Goal: Book appointment/travel/reservation

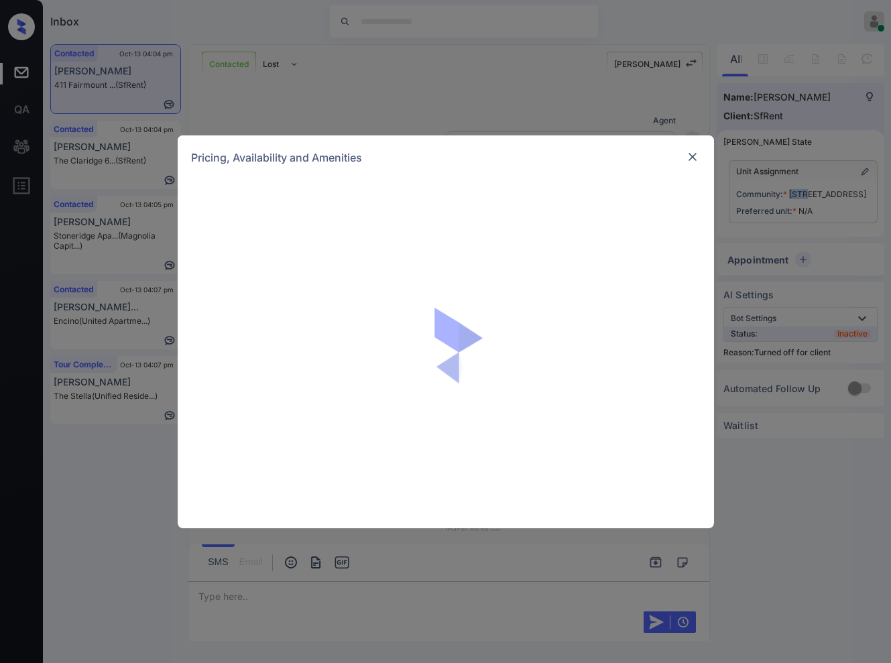
scroll to position [1885, 0]
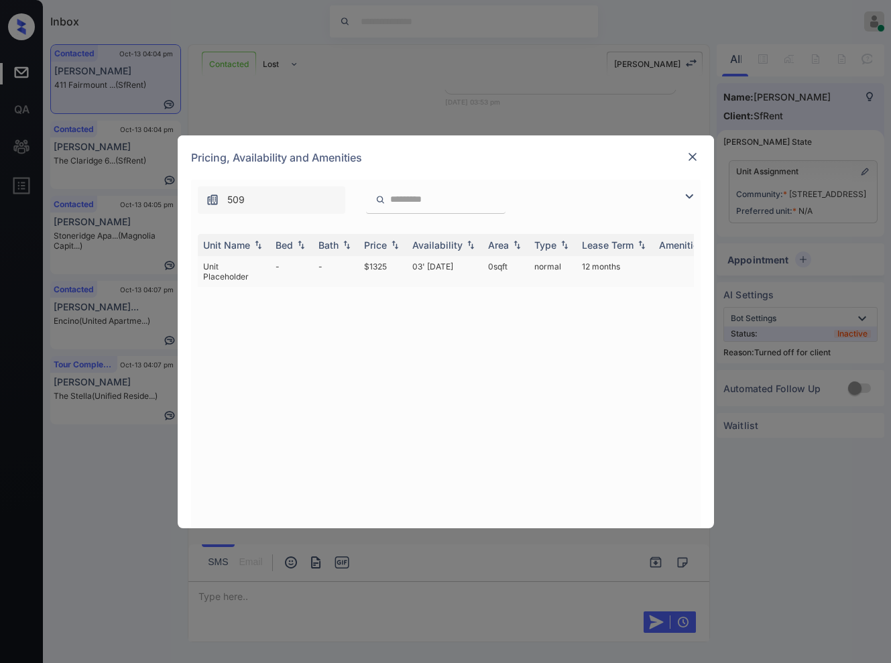
click at [392, 264] on td "$1325" at bounding box center [382, 271] width 48 height 31
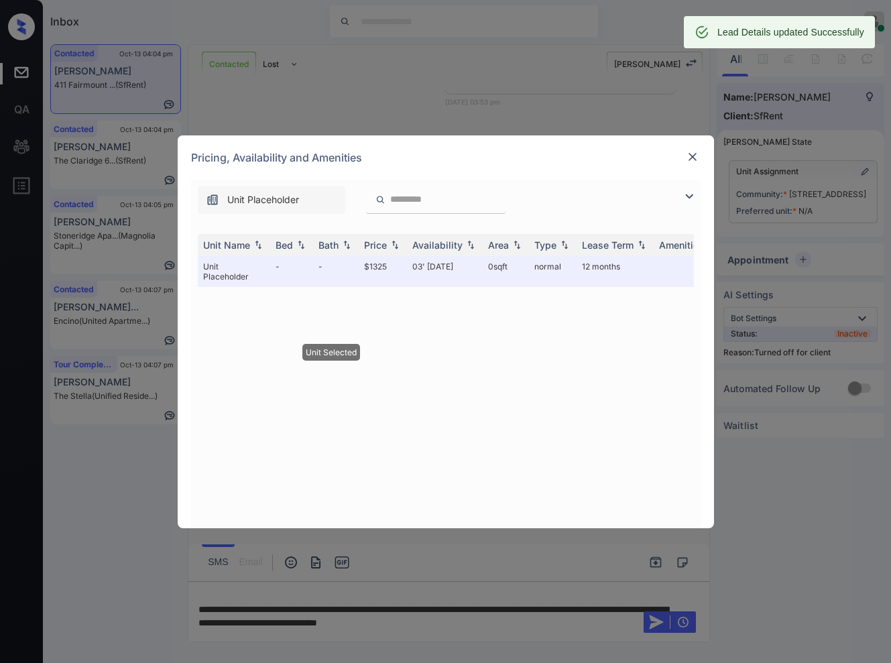
click at [688, 157] on img at bounding box center [691, 156] width 13 height 13
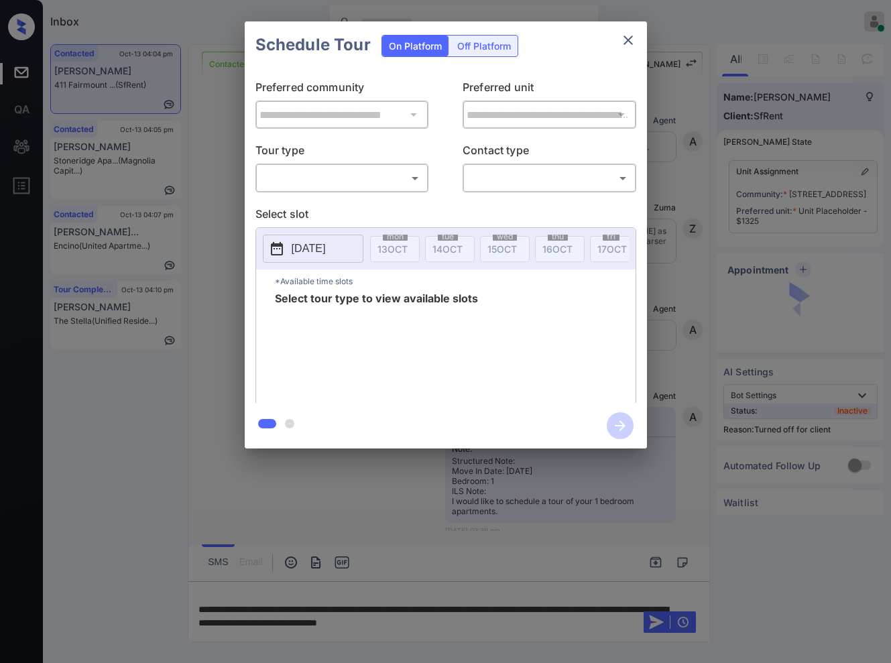
scroll to position [1885, 0]
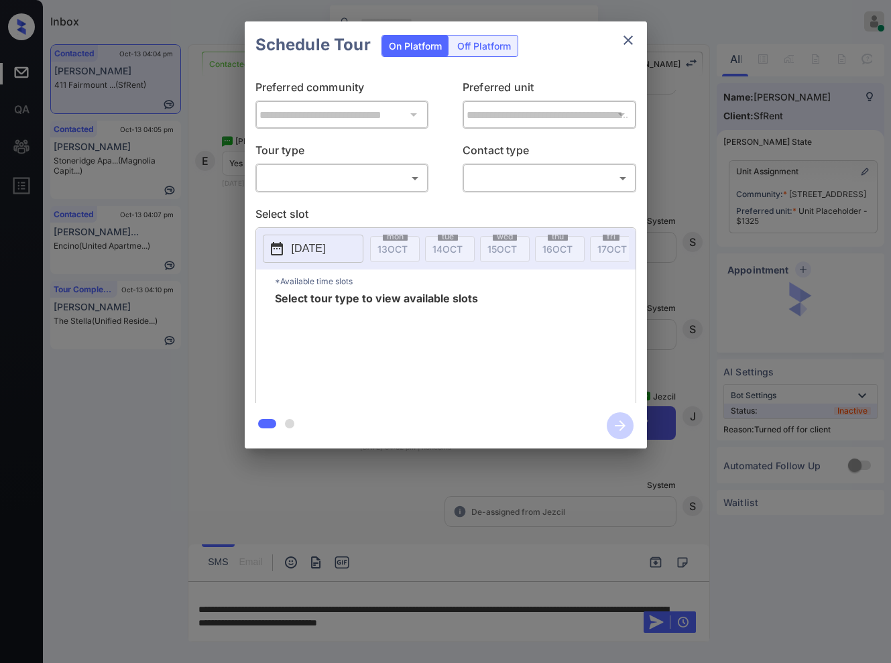
click at [693, 291] on div "**********" at bounding box center [445, 235] width 891 height 470
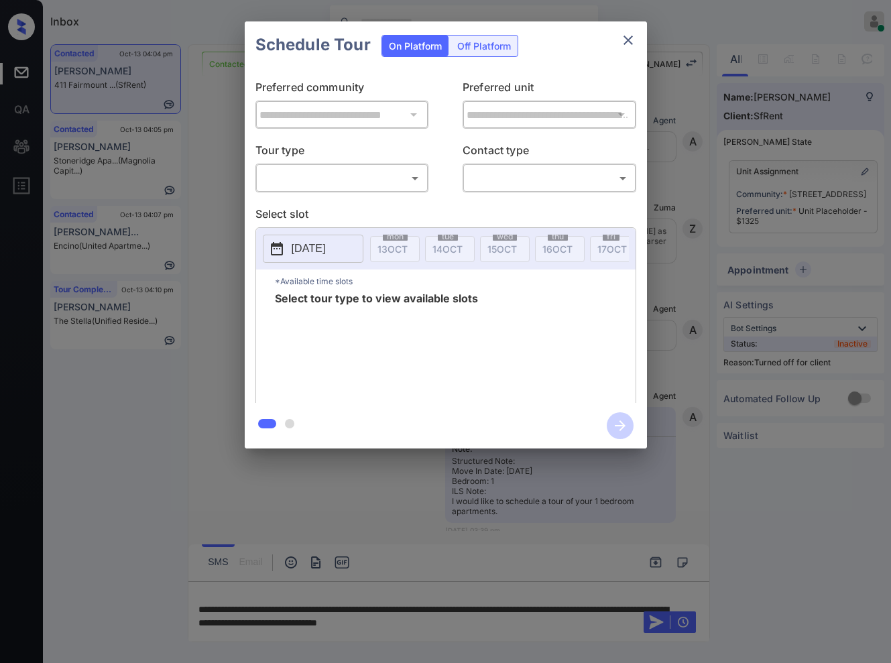
scroll to position [1885, 0]
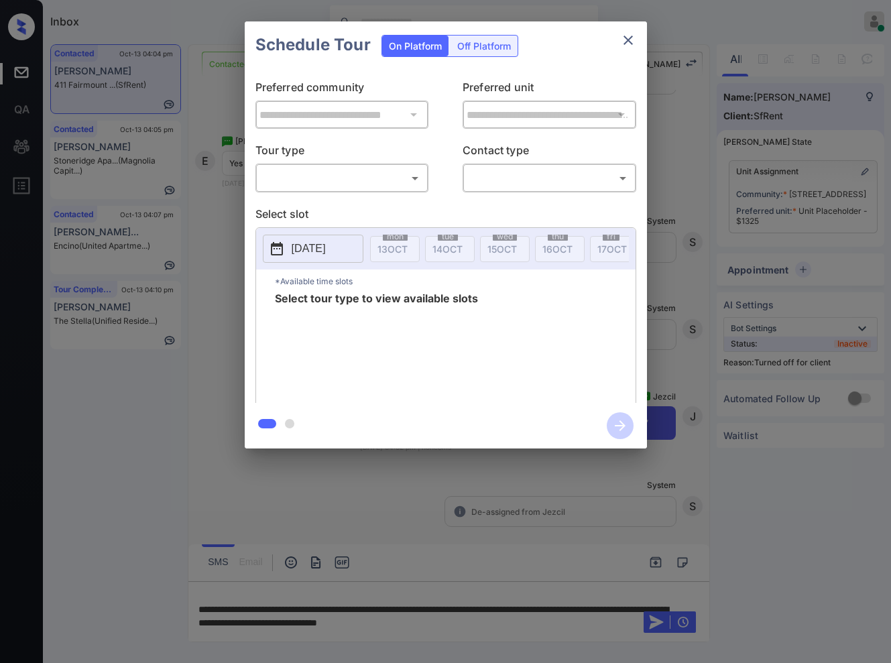
click at [352, 187] on body "Inbox Caroline Dacanay Online Set yourself offline Set yourself on break Profil…" at bounding box center [445, 331] width 891 height 663
click at [356, 206] on div at bounding box center [445, 331] width 891 height 663
click at [746, 106] on div "**********" at bounding box center [445, 235] width 891 height 470
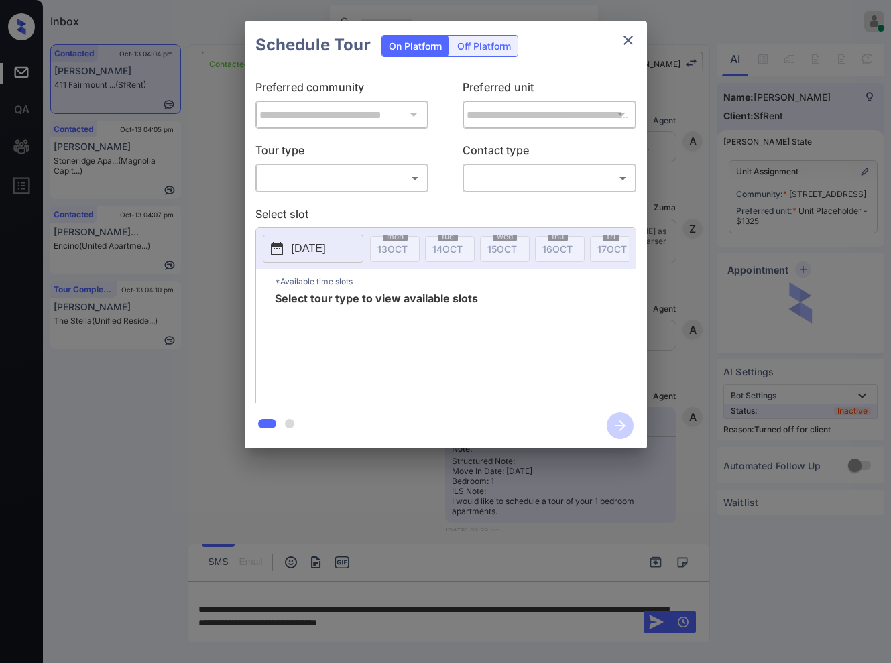
scroll to position [1885, 0]
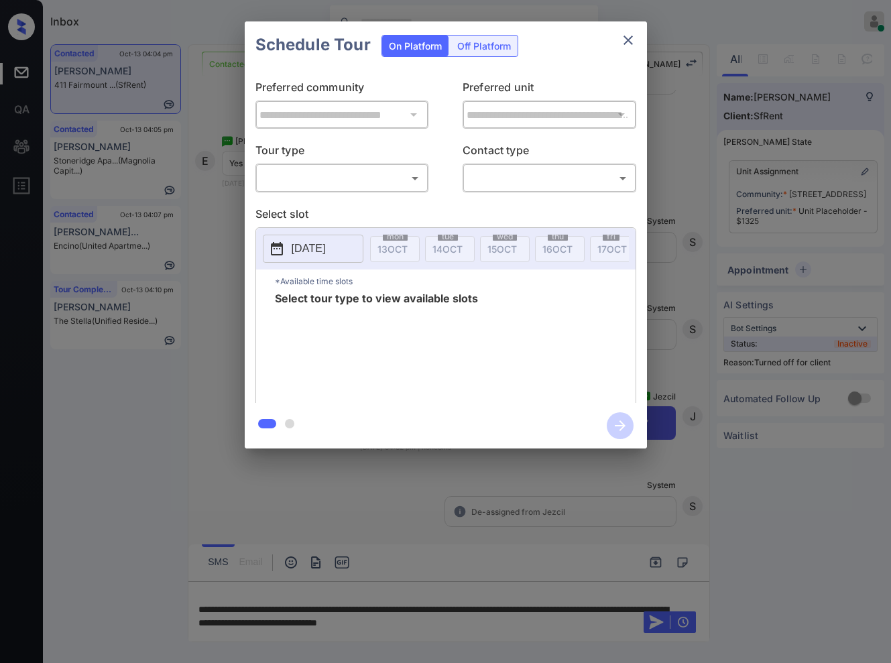
click at [471, 62] on div "On Platform Off Platform" at bounding box center [449, 44] width 137 height 47
drag, startPoint x: 469, startPoint y: 50, endPoint x: 468, endPoint y: 58, distance: 8.7
click at [469, 49] on div "Off Platform" at bounding box center [483, 46] width 67 height 21
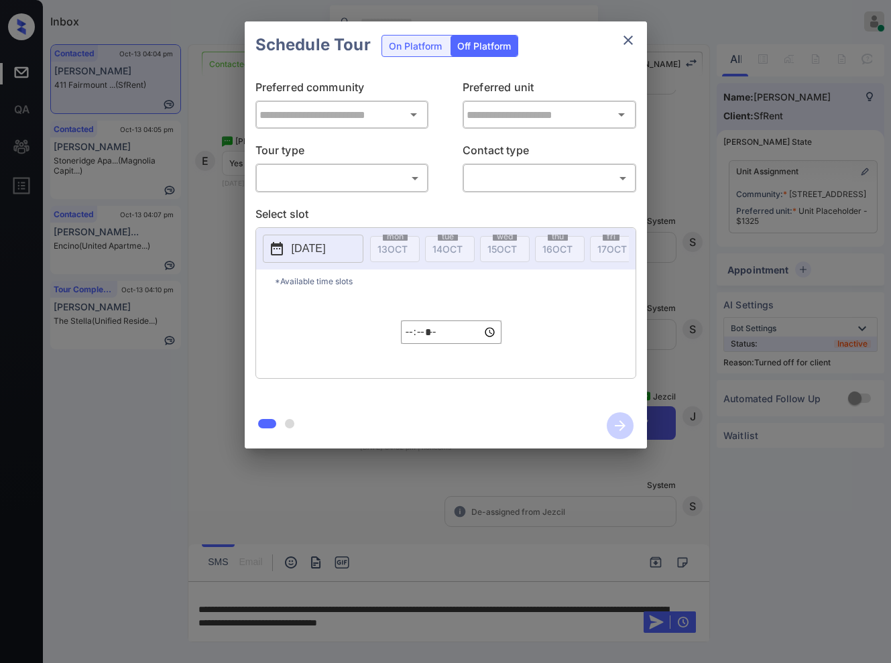
type input "**********"
click at [387, 190] on div "​ ​" at bounding box center [342, 177] width 174 height 29
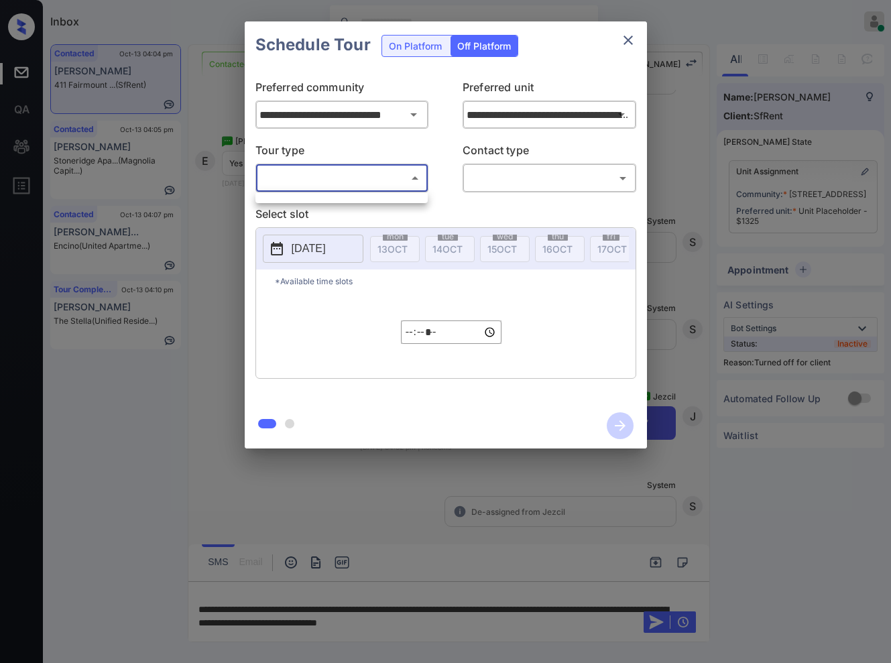
click at [384, 182] on body "Inbox Caroline Dacanay Online Set yourself offline Set yourself on break Profil…" at bounding box center [445, 331] width 891 height 663
click at [316, 243] on div at bounding box center [445, 331] width 891 height 663
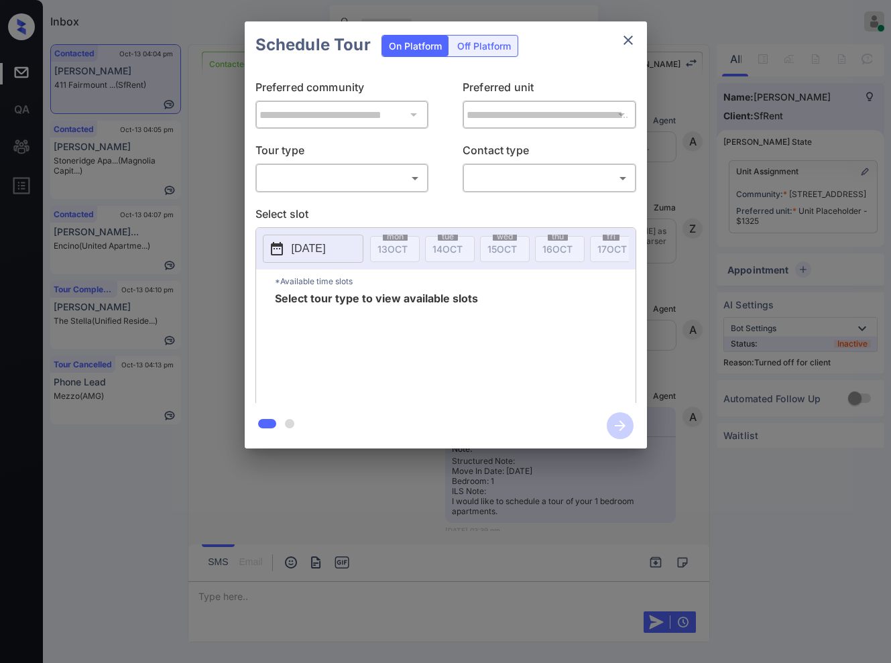
scroll to position [2465, 0]
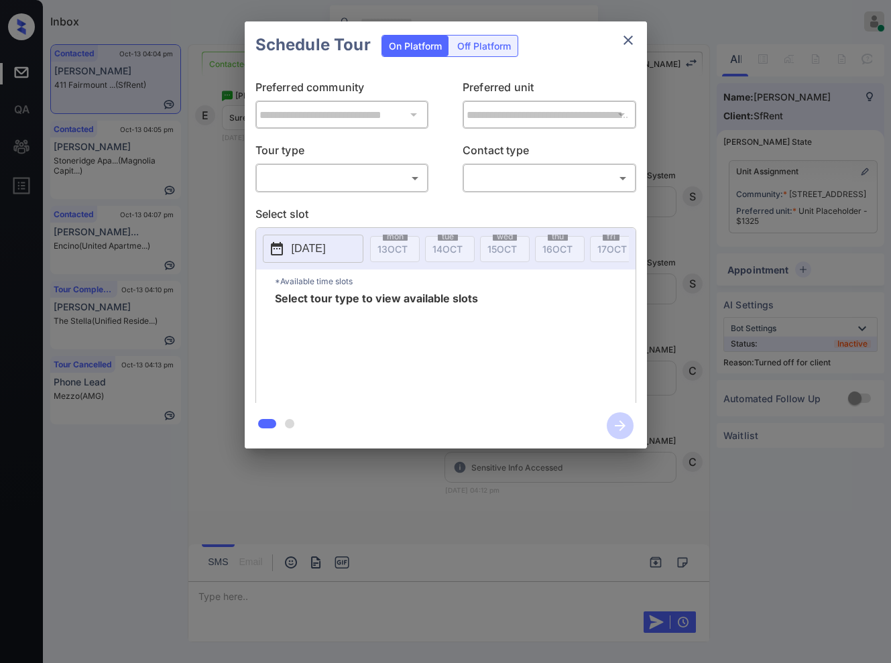
click at [383, 166] on body "Inbox Caroline Dacanay Online Set yourself offline Set yourself on break Profil…" at bounding box center [445, 331] width 891 height 663
click at [464, 52] on div at bounding box center [445, 331] width 891 height 663
drag, startPoint x: 478, startPoint y: 46, endPoint x: 470, endPoint y: 65, distance: 21.0
click at [478, 44] on div "Off Platform" at bounding box center [483, 46] width 67 height 21
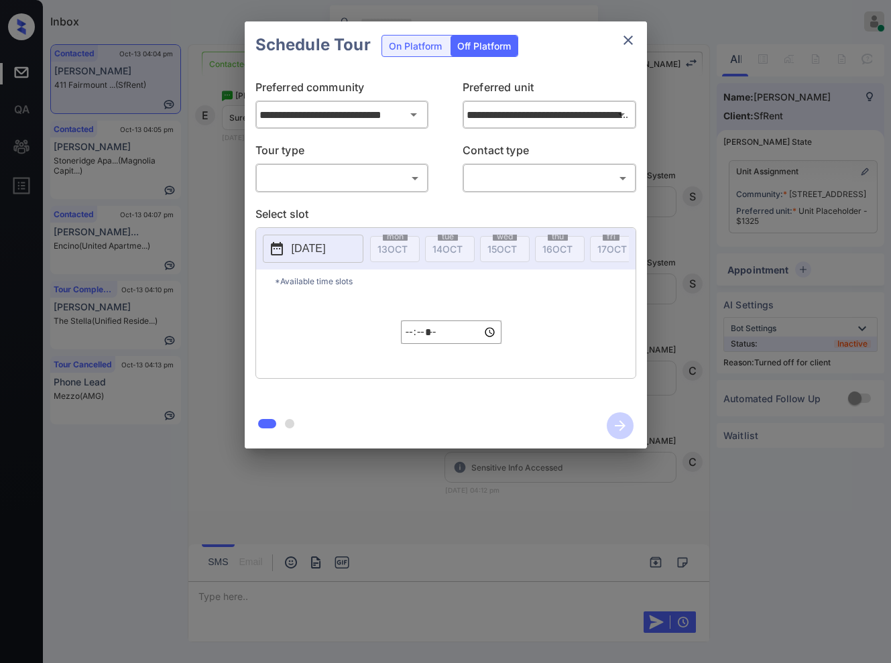
click at [391, 188] on body "Inbox Caroline Dacanay Online Set yourself offline Set yourself on break Profil…" at bounding box center [445, 331] width 891 height 663
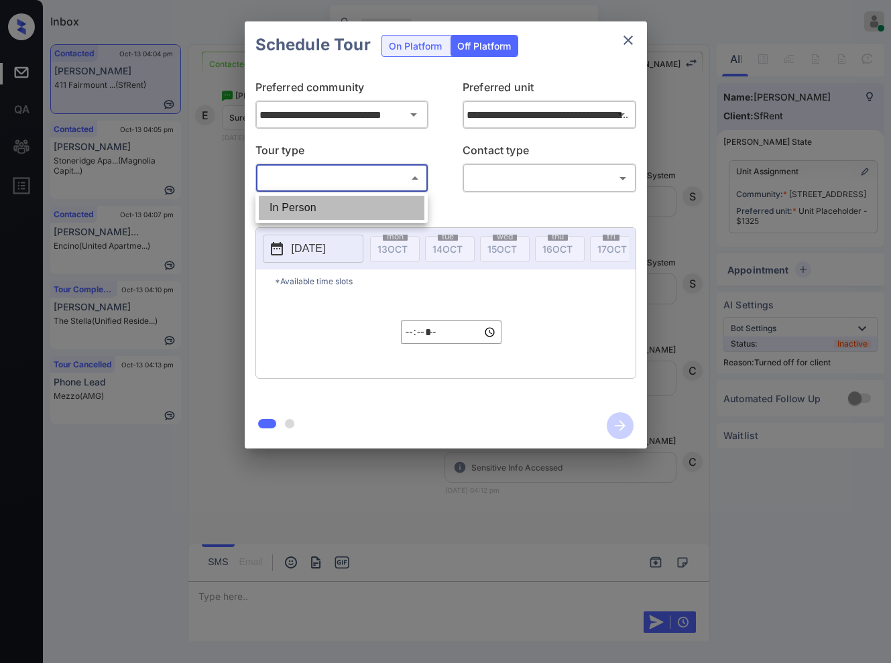
drag, startPoint x: 384, startPoint y: 208, endPoint x: 494, endPoint y: 180, distance: 113.4
click at [384, 209] on li "In Person" at bounding box center [342, 208] width 166 height 24
type input "********"
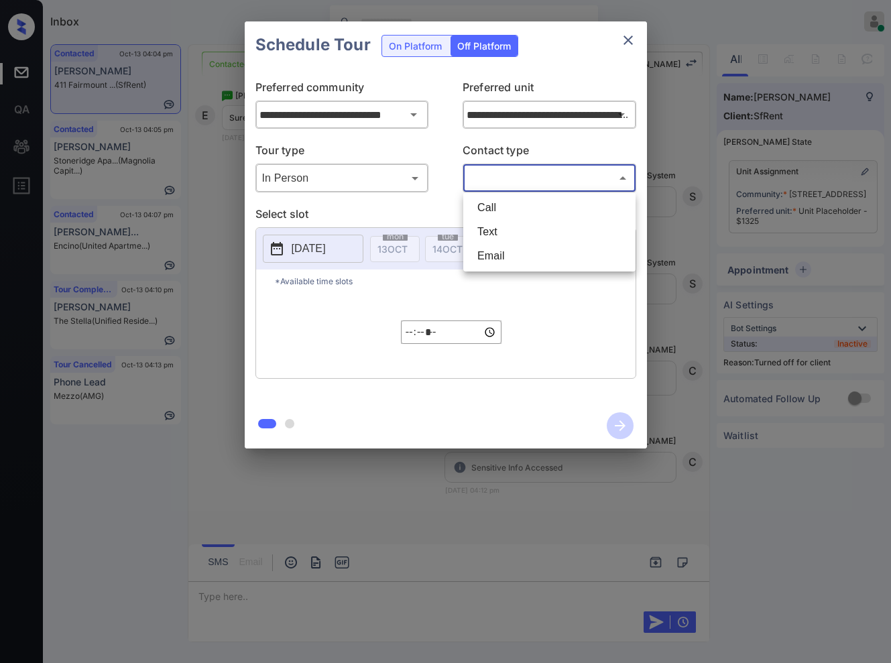
click at [527, 167] on body "Inbox Caroline Dacanay Online Set yourself offline Set yourself on break Profil…" at bounding box center [445, 331] width 891 height 663
drag, startPoint x: 511, startPoint y: 232, endPoint x: 375, endPoint y: 233, distance: 136.7
click at [511, 232] on li "Text" at bounding box center [549, 232] width 166 height 24
type input "****"
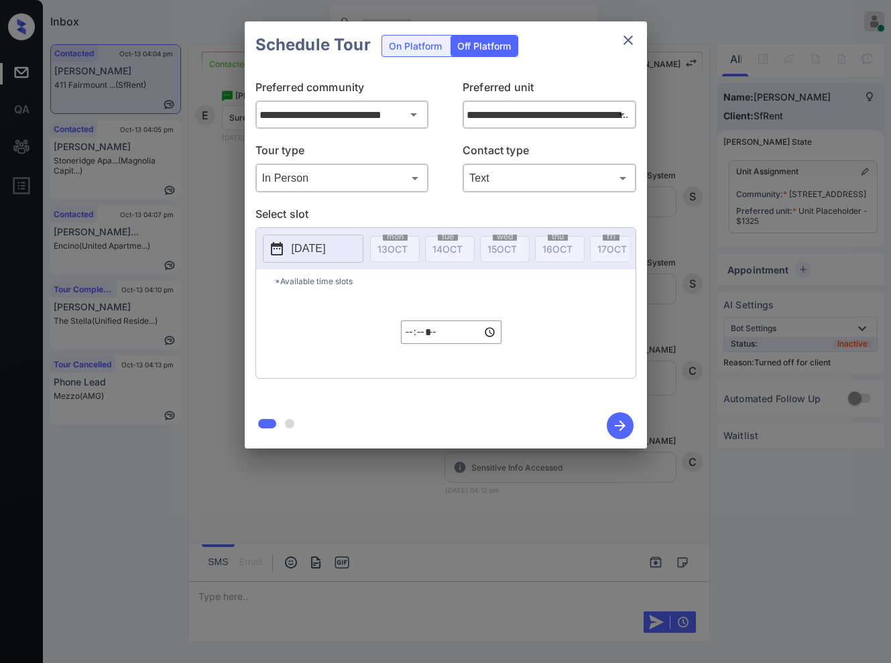
click at [304, 241] on p "[DATE]" at bounding box center [308, 249] width 34 height 16
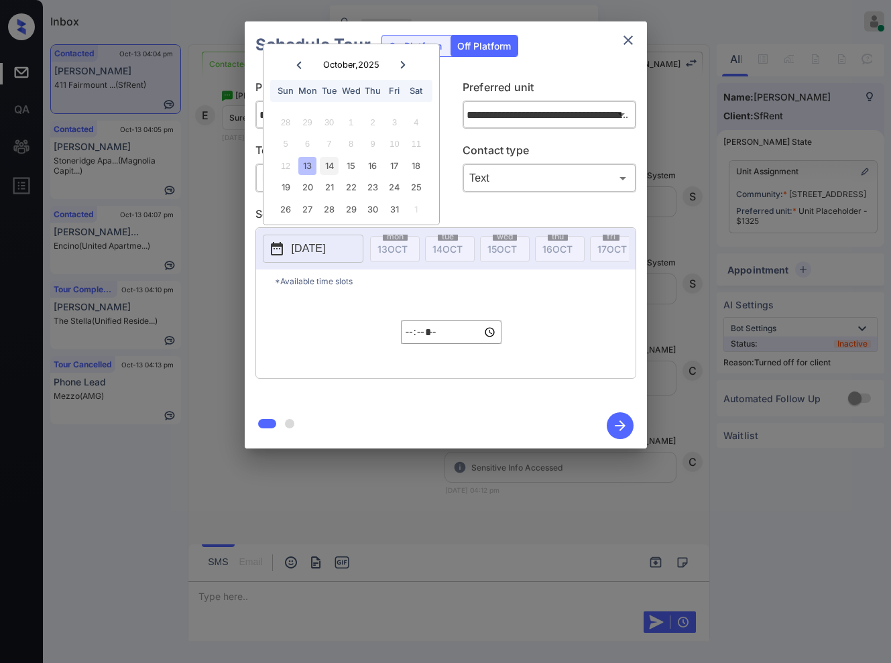
click at [324, 164] on div "14" at bounding box center [329, 166] width 18 height 18
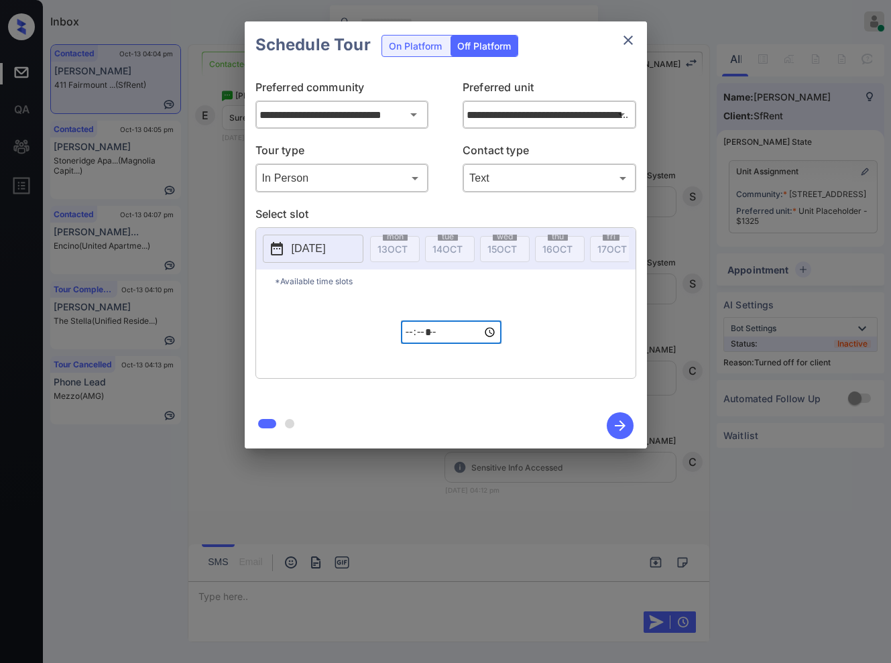
click at [407, 344] on input "*****" at bounding box center [451, 331] width 101 height 23
type input "*****"
click at [630, 427] on icon "button" at bounding box center [619, 425] width 27 height 27
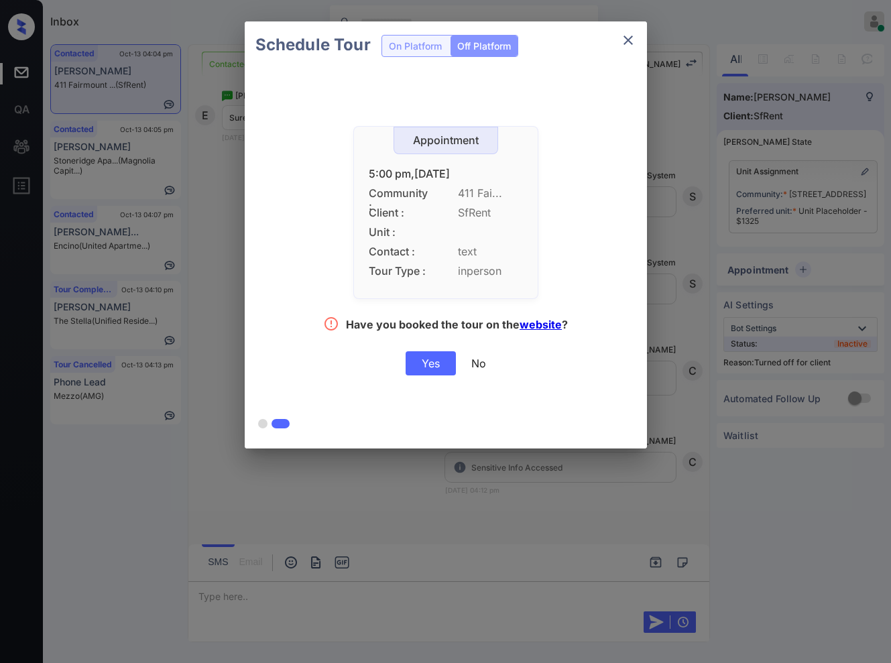
click at [435, 356] on div "Yes" at bounding box center [430, 363] width 50 height 24
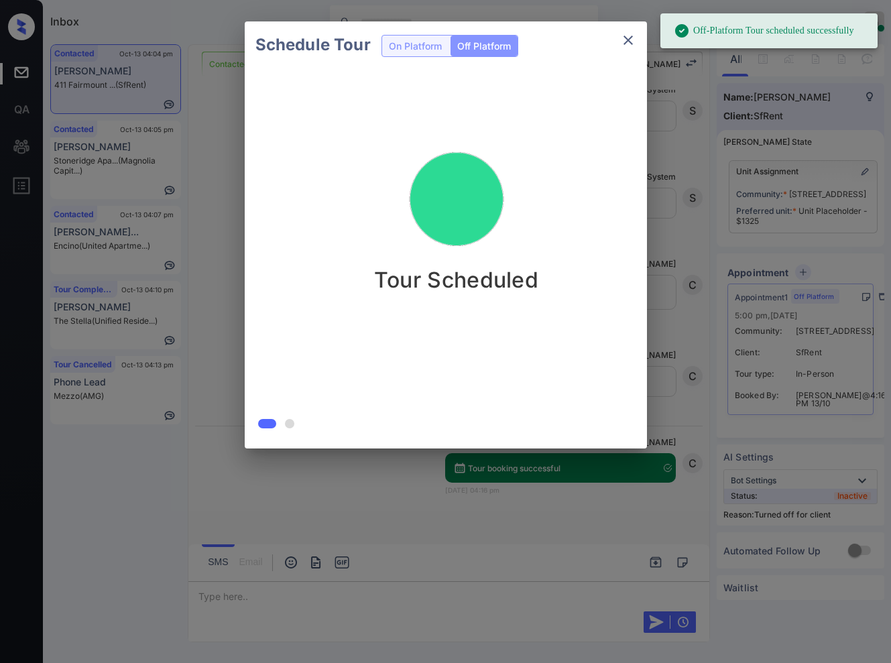
scroll to position [2551, 0]
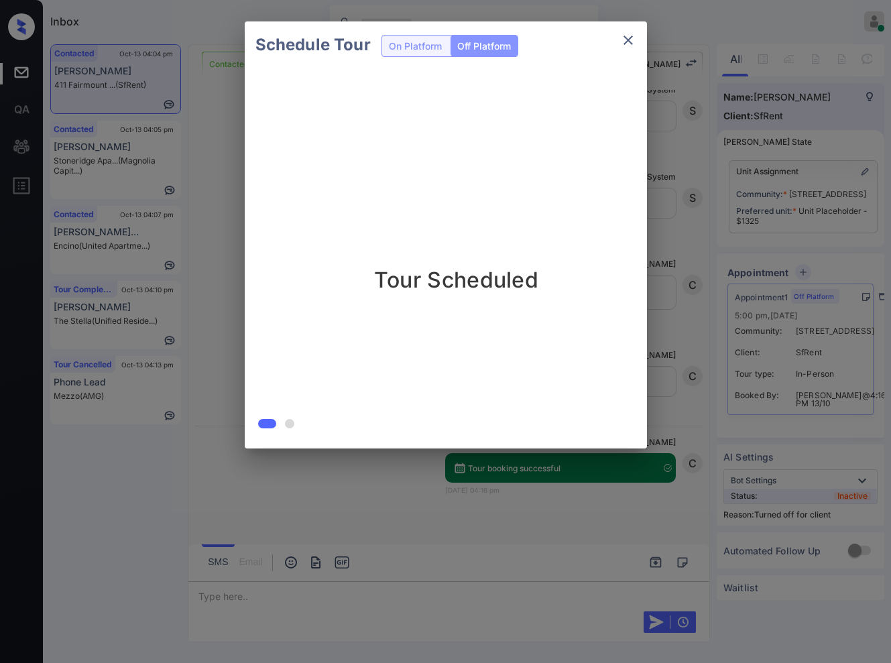
click at [381, 506] on div at bounding box center [445, 331] width 891 height 663
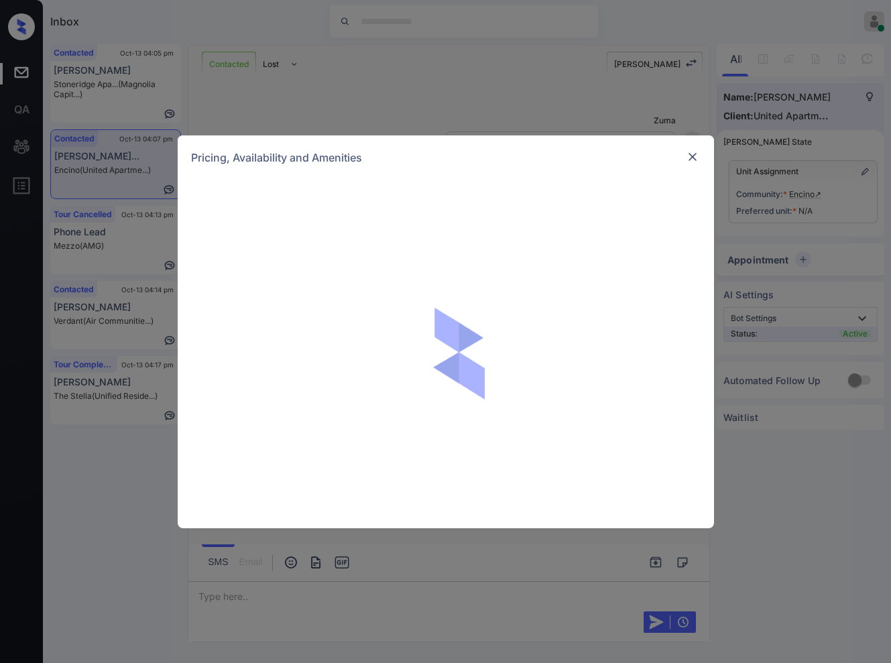
scroll to position [1425, 0]
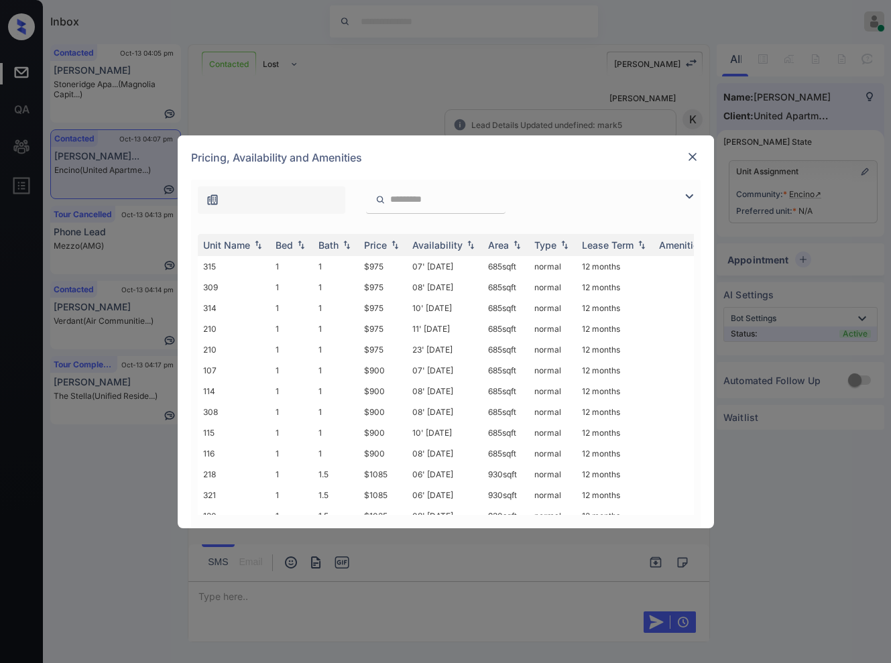
click at [427, 203] on input "search" at bounding box center [444, 199] width 110 height 11
paste input "*****"
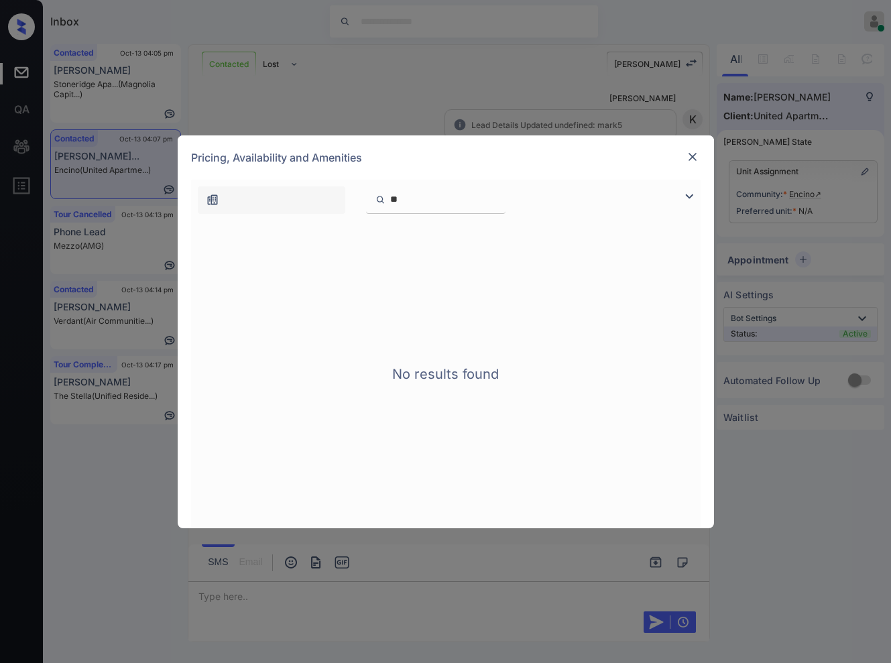
type input "*"
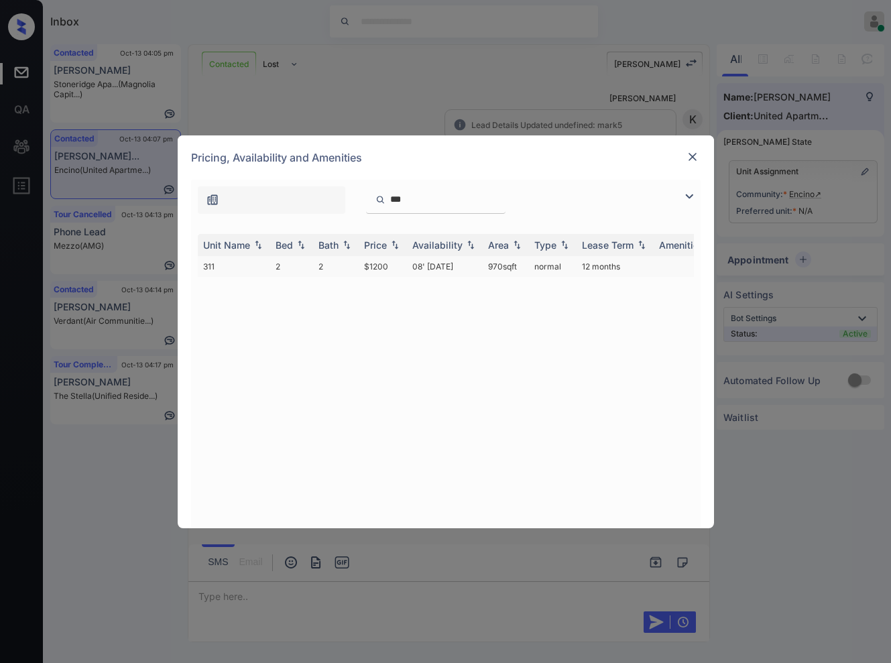
type input "***"
click at [345, 263] on td "2" at bounding box center [336, 266] width 46 height 21
drag, startPoint x: 345, startPoint y: 263, endPoint x: 404, endPoint y: 253, distance: 59.8
click at [345, 263] on td "2" at bounding box center [336, 266] width 46 height 21
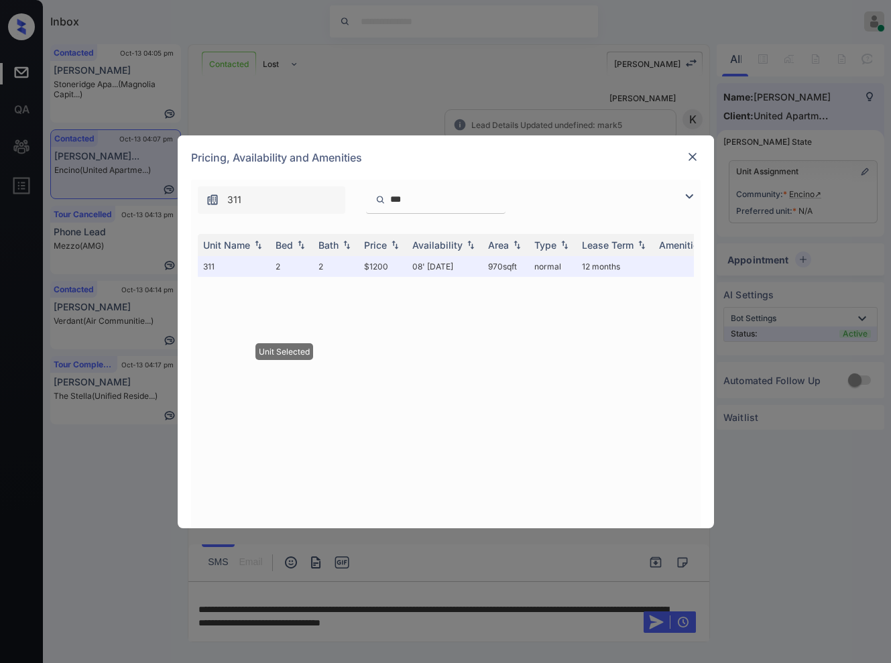
click at [687, 153] on img at bounding box center [691, 156] width 13 height 13
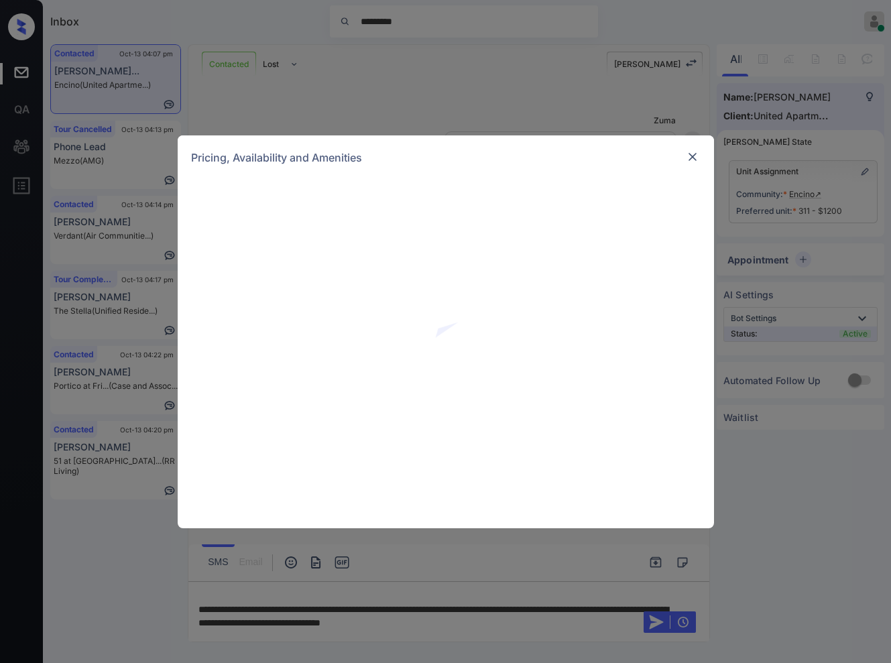
scroll to position [1512, 0]
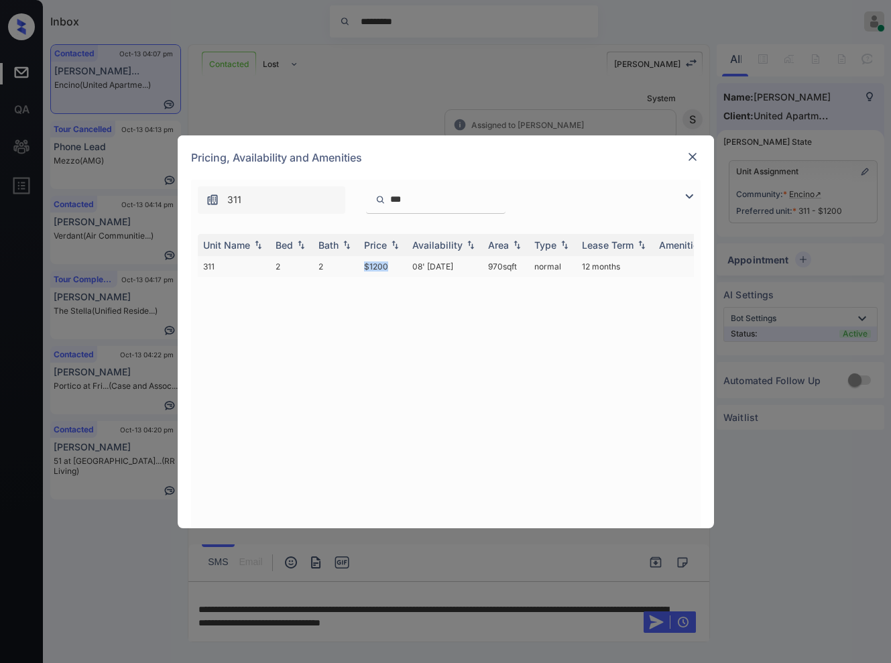
drag, startPoint x: 397, startPoint y: 264, endPoint x: 365, endPoint y: 259, distance: 33.3
click at [365, 259] on td "$1200" at bounding box center [382, 266] width 48 height 21
copy td "$1200"
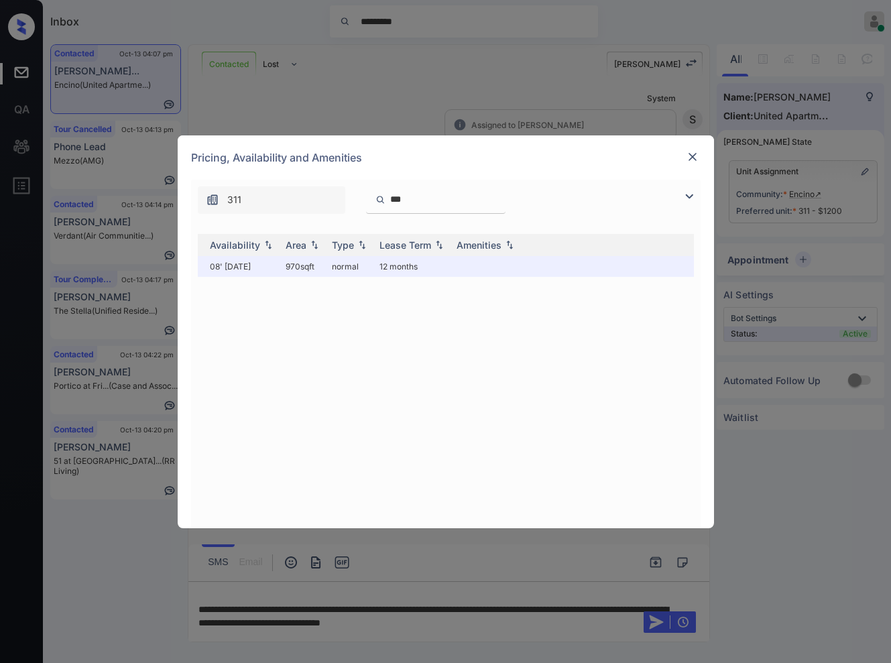
click at [696, 153] on img at bounding box center [691, 156] width 13 height 13
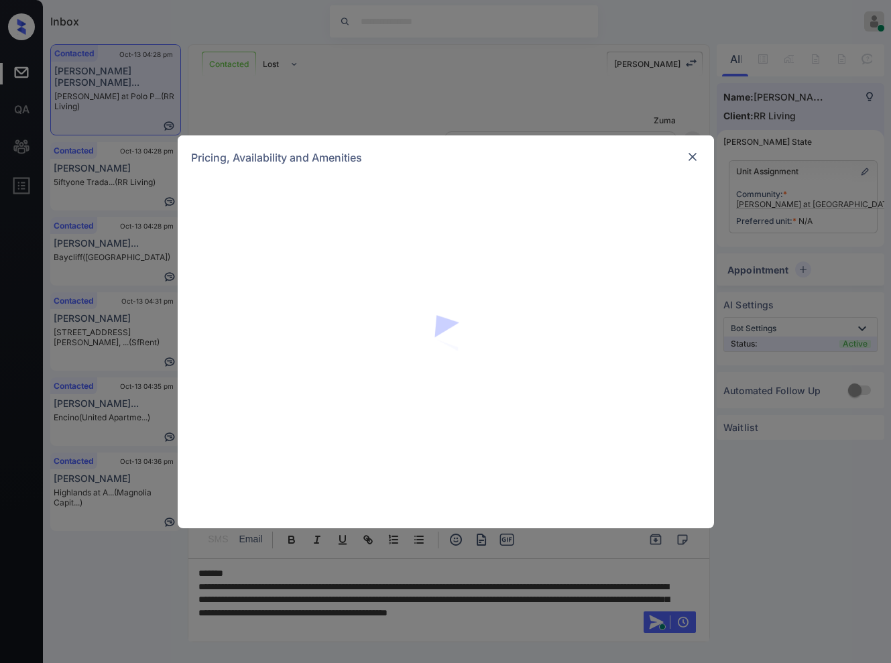
scroll to position [1389, 0]
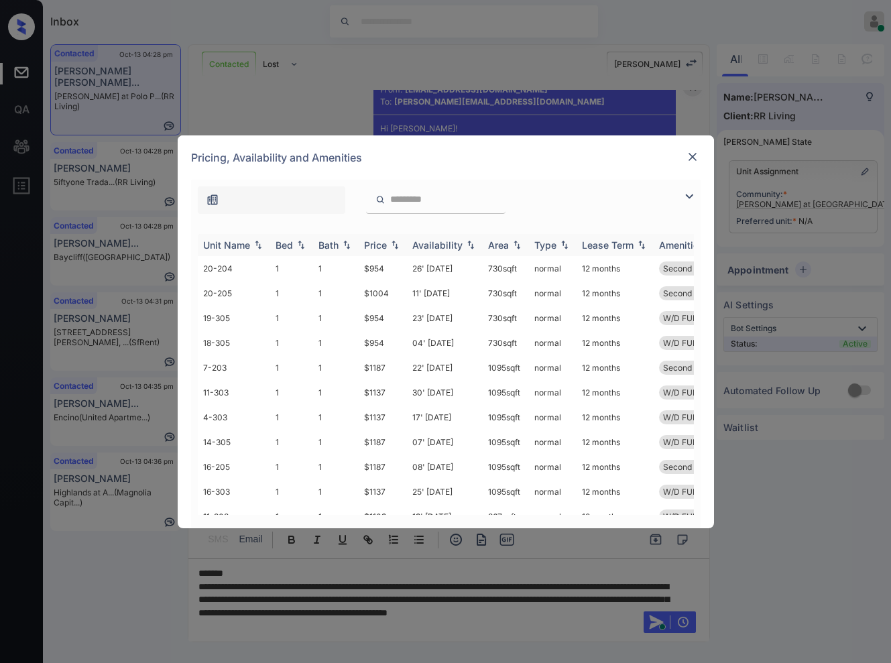
click at [396, 247] on img at bounding box center [394, 244] width 13 height 9
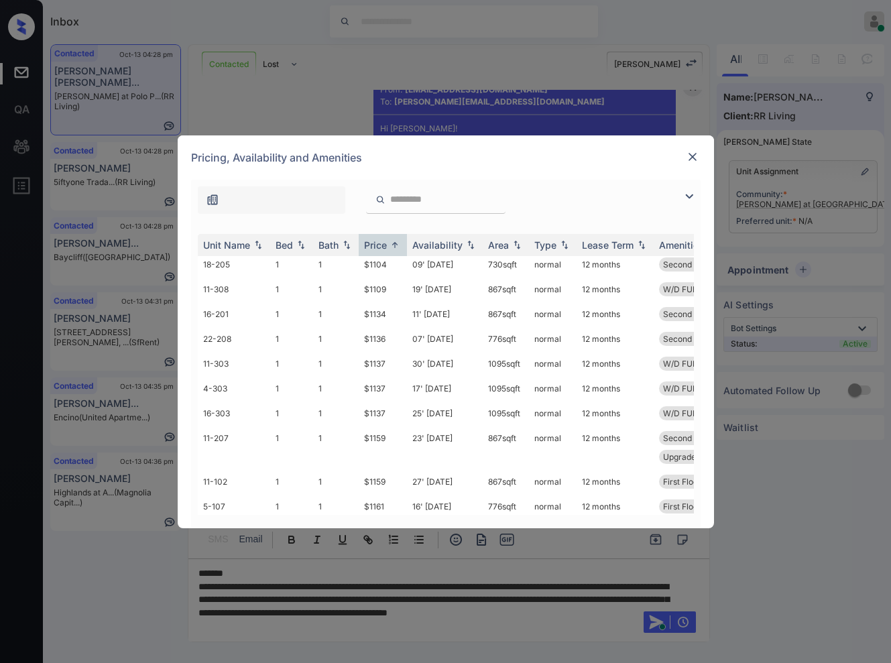
scroll to position [704, 0]
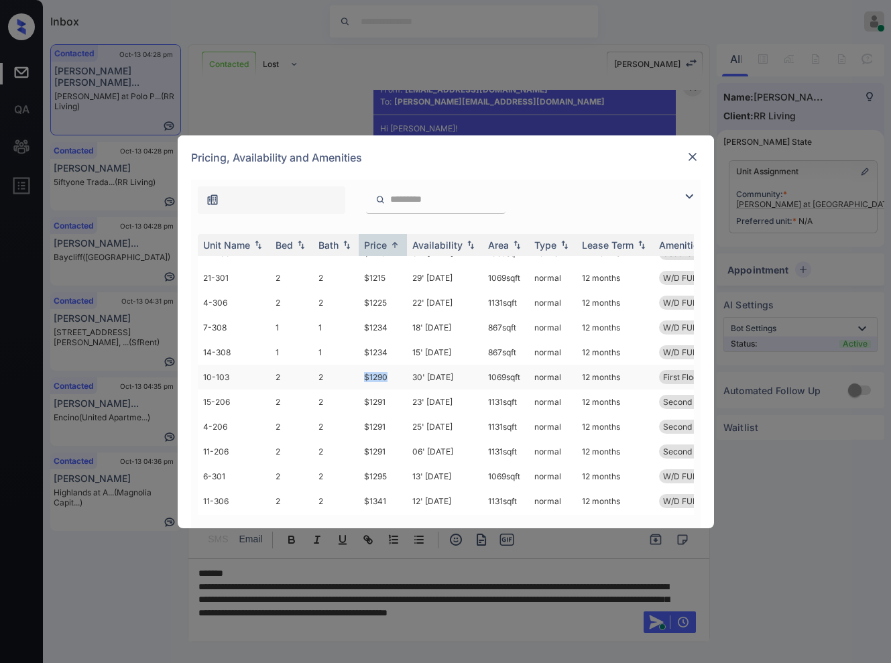
drag, startPoint x: 394, startPoint y: 377, endPoint x: 360, endPoint y: 376, distance: 33.5
click at [360, 376] on td "$1290" at bounding box center [382, 377] width 48 height 25
copy td "$1290"
click at [436, 626] on div "**********" at bounding box center [445, 331] width 891 height 663
click at [436, 625] on div "**********" at bounding box center [445, 331] width 891 height 663
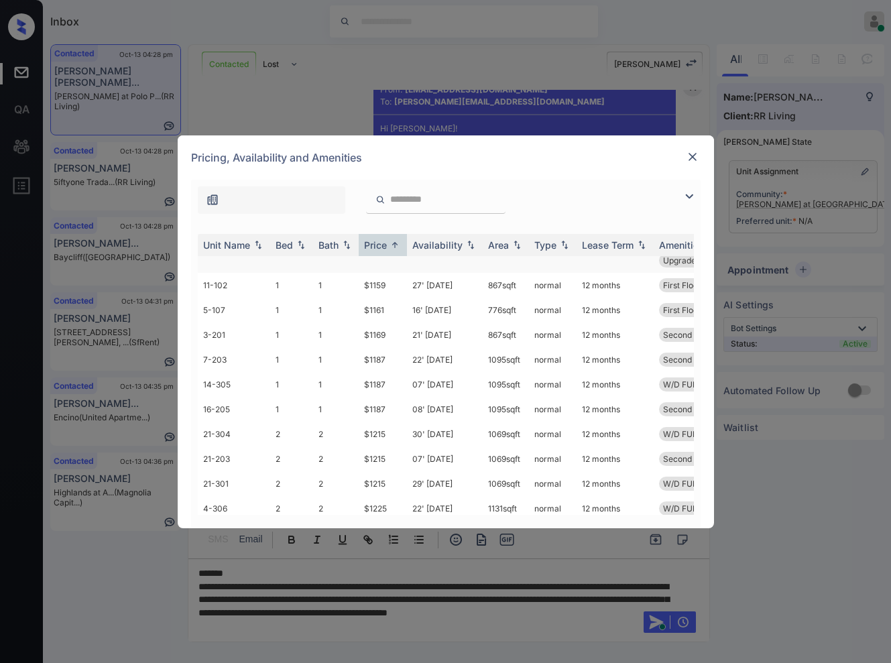
scroll to position [603, 0]
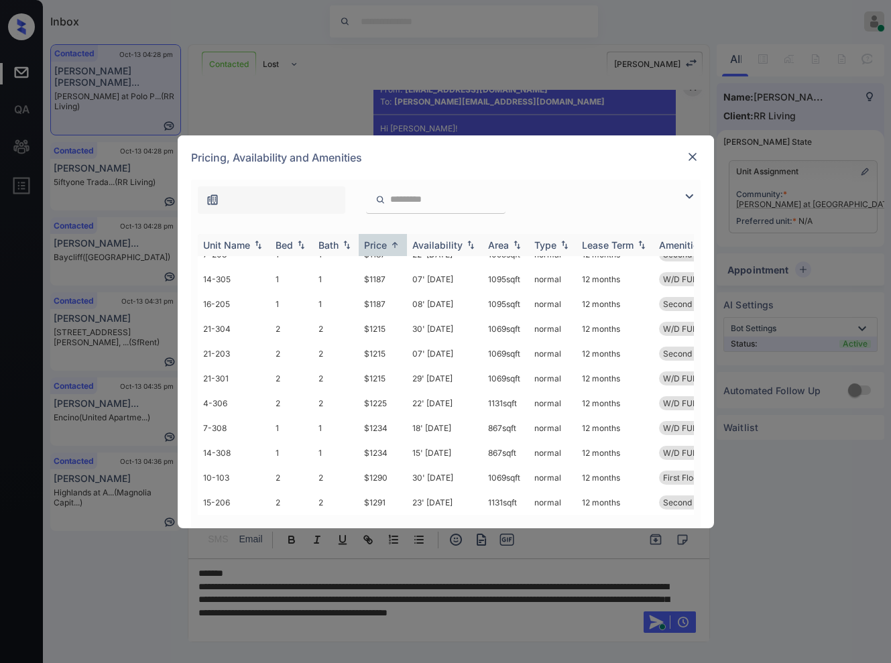
click at [394, 243] on img at bounding box center [394, 245] width 13 height 10
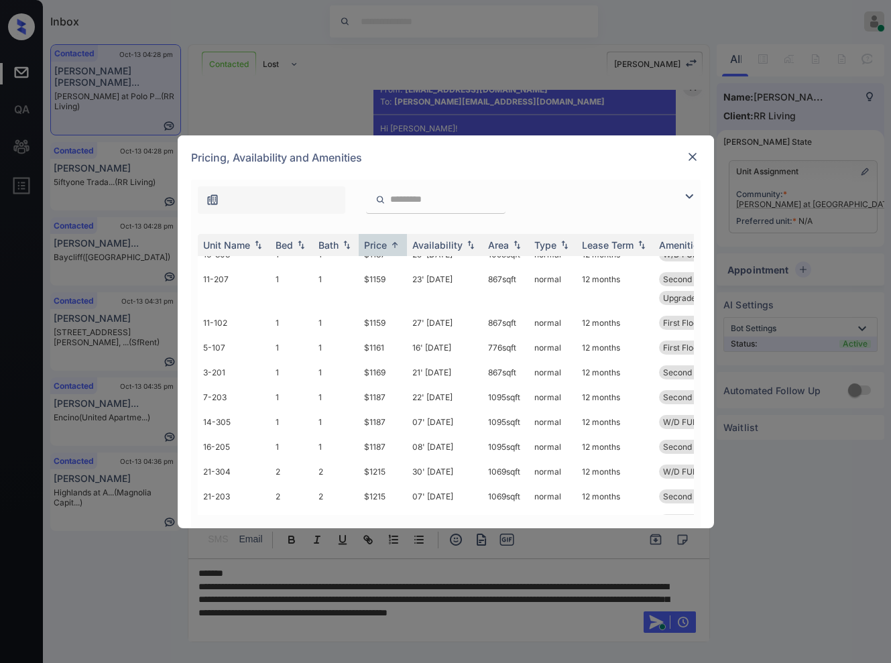
scroll to position [503, 0]
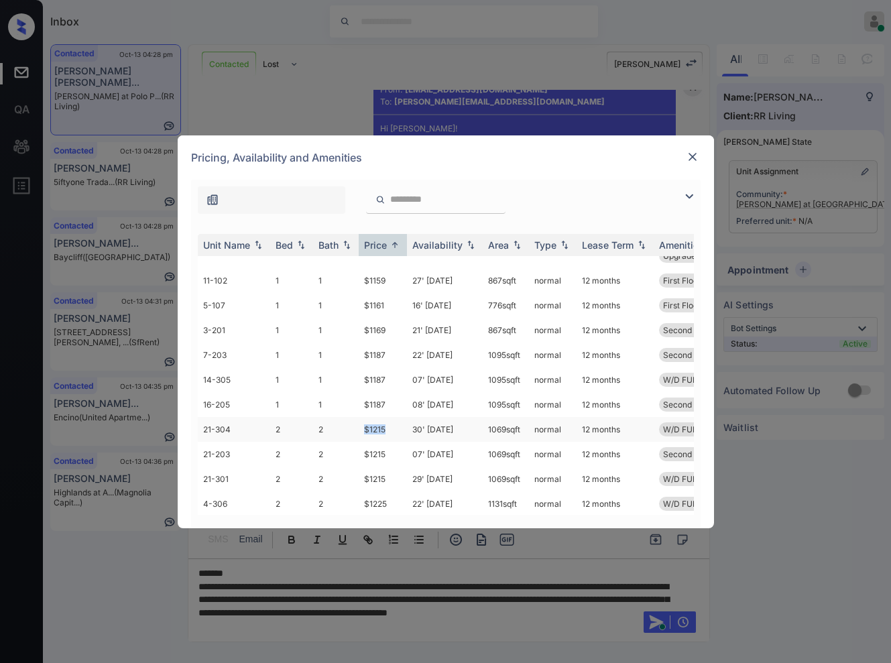
copy td "$1215"
drag, startPoint x: 391, startPoint y: 430, endPoint x: 365, endPoint y: 431, distance: 26.1
click at [365, 431] on td "$1215" at bounding box center [382, 429] width 48 height 25
click at [368, 431] on td "$1215" at bounding box center [382, 429] width 48 height 25
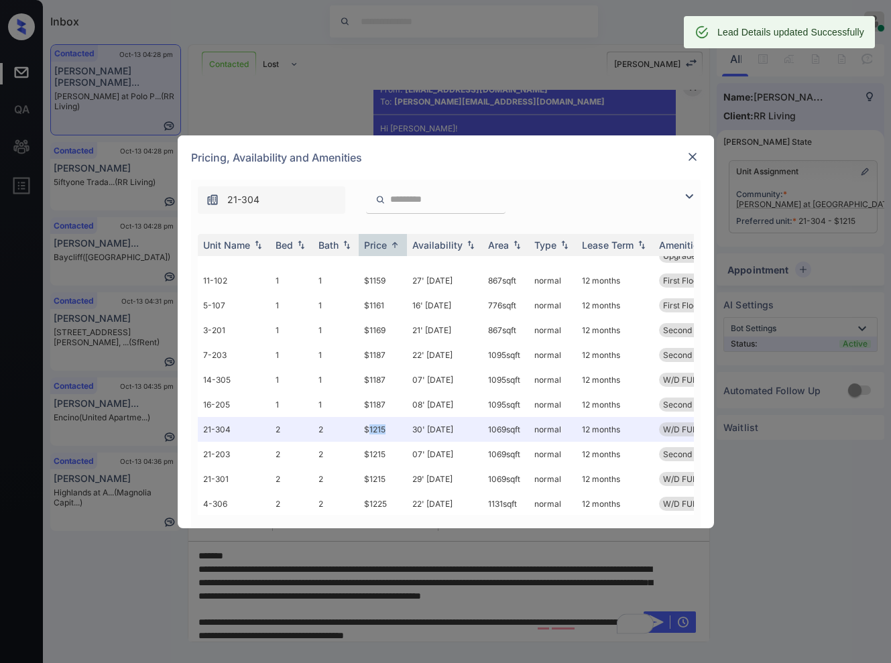
click at [693, 152] on img at bounding box center [691, 156] width 13 height 13
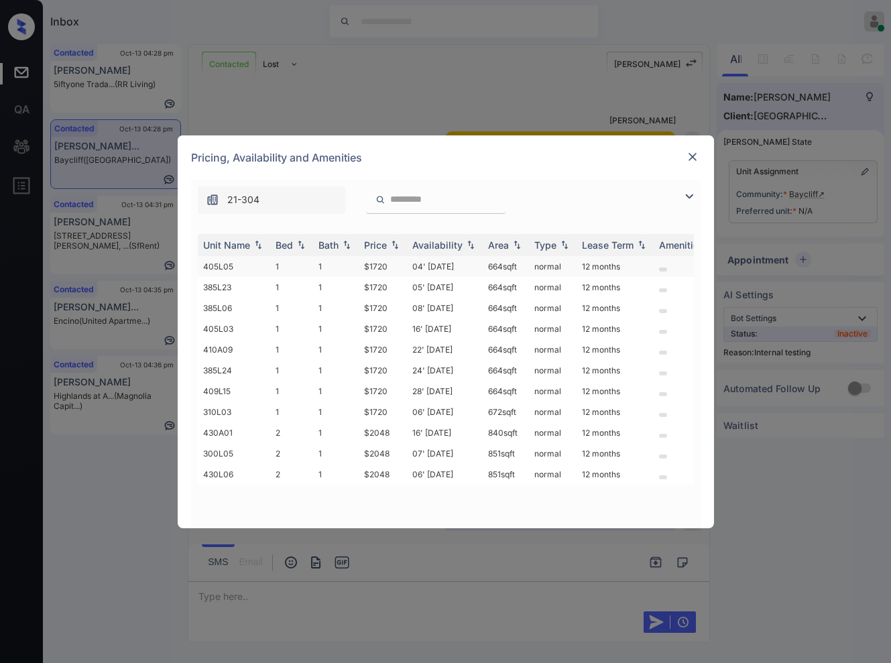
scroll to position [1340, 0]
click at [396, 246] on img at bounding box center [394, 244] width 13 height 9
click at [385, 260] on td "$1720" at bounding box center [382, 266] width 48 height 21
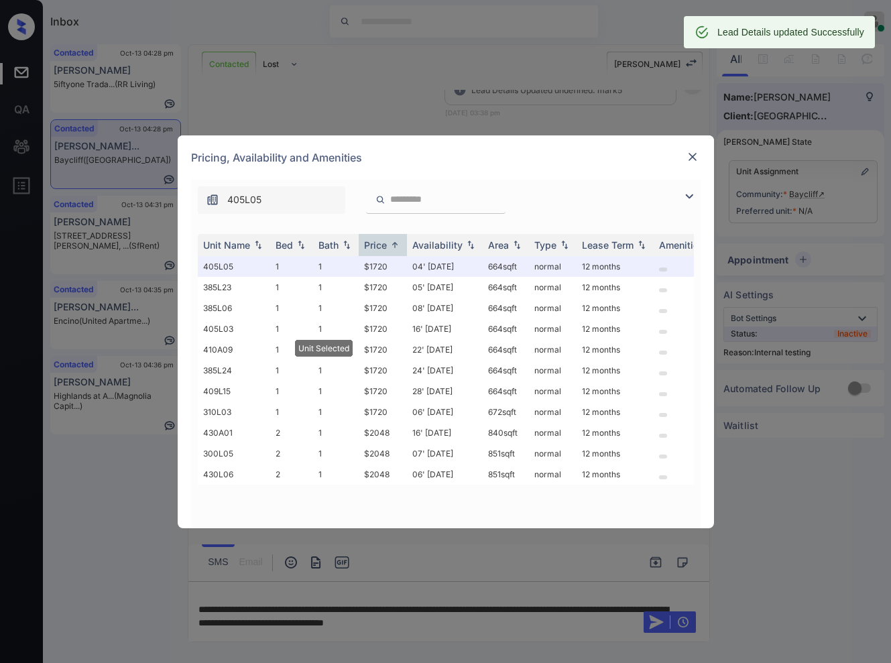
click at [692, 156] on img at bounding box center [691, 156] width 13 height 13
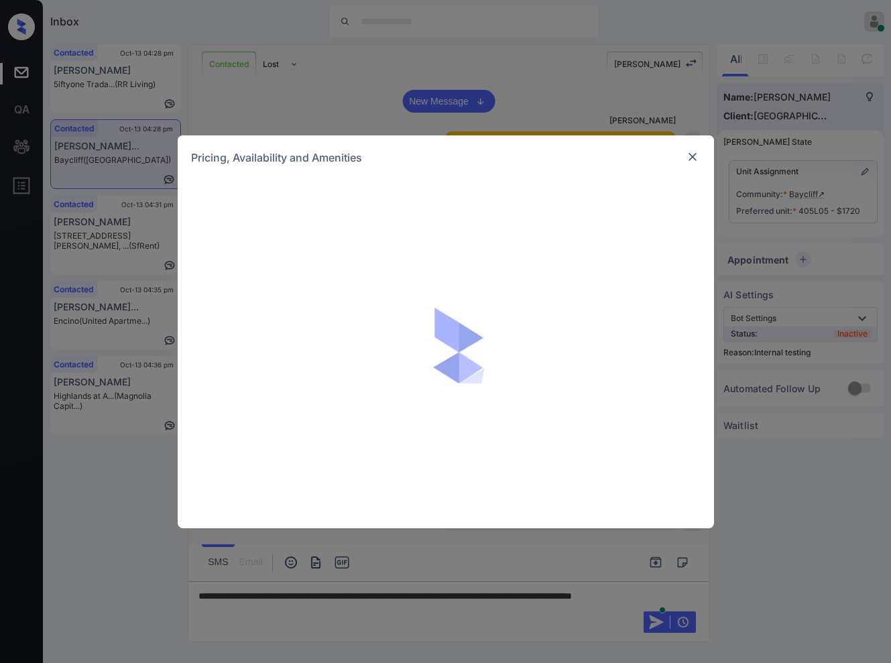
scroll to position [2231, 0]
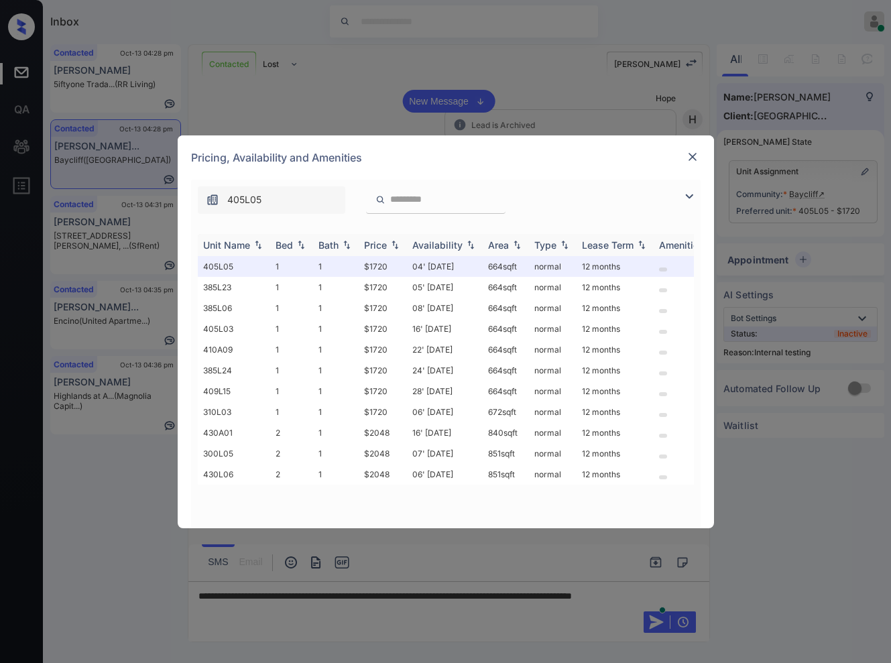
click at [394, 246] on img at bounding box center [394, 244] width 13 height 9
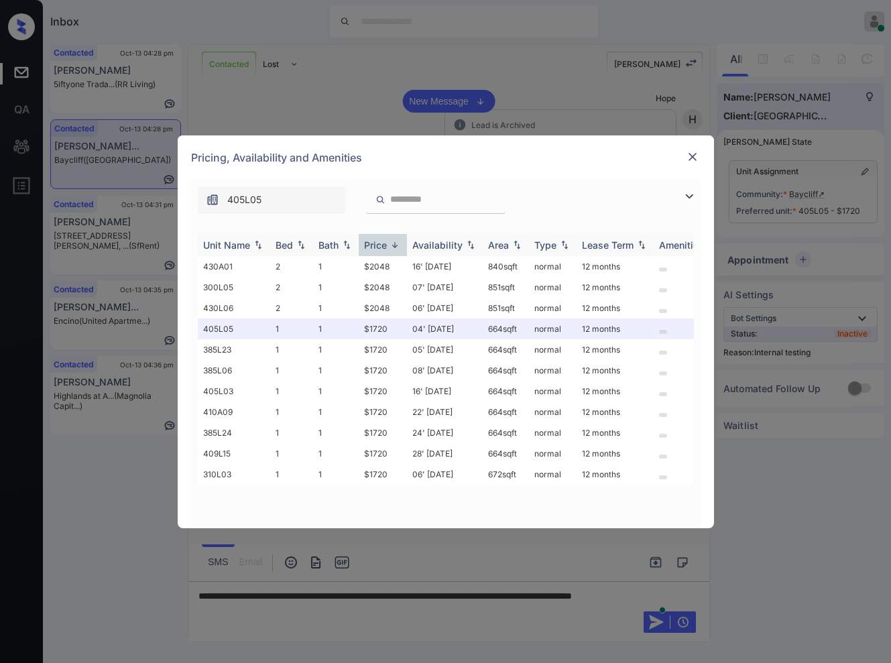
click at [394, 246] on img at bounding box center [394, 245] width 13 height 10
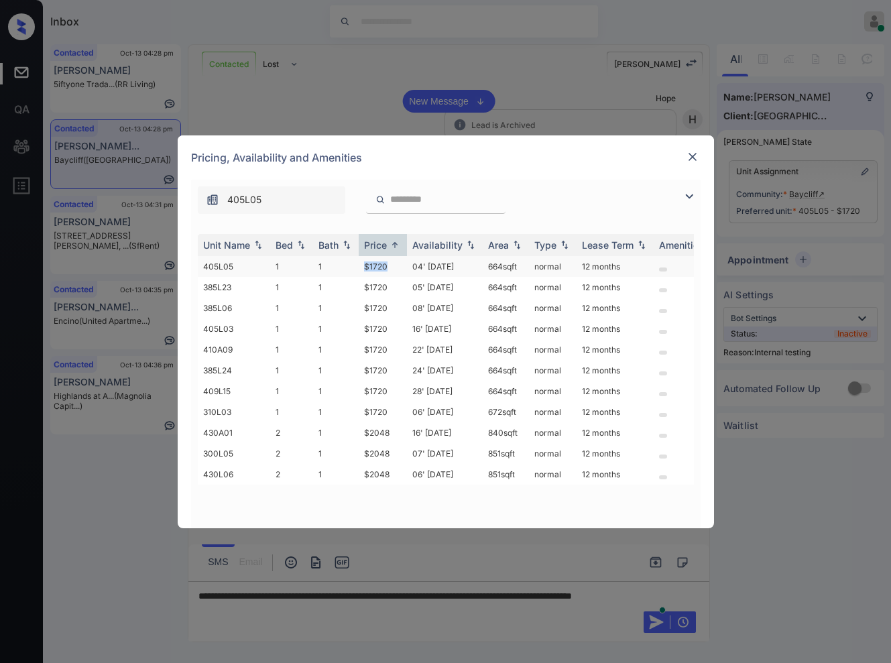
drag, startPoint x: 389, startPoint y: 271, endPoint x: 344, endPoint y: 269, distance: 44.9
click at [344, 269] on tr "405L05 1 1 $1720 04' Sep 25 664 sqft normal 12 months" at bounding box center [548, 266] width 700 height 21
copy tr "$1720"
click at [692, 153] on img at bounding box center [691, 156] width 13 height 13
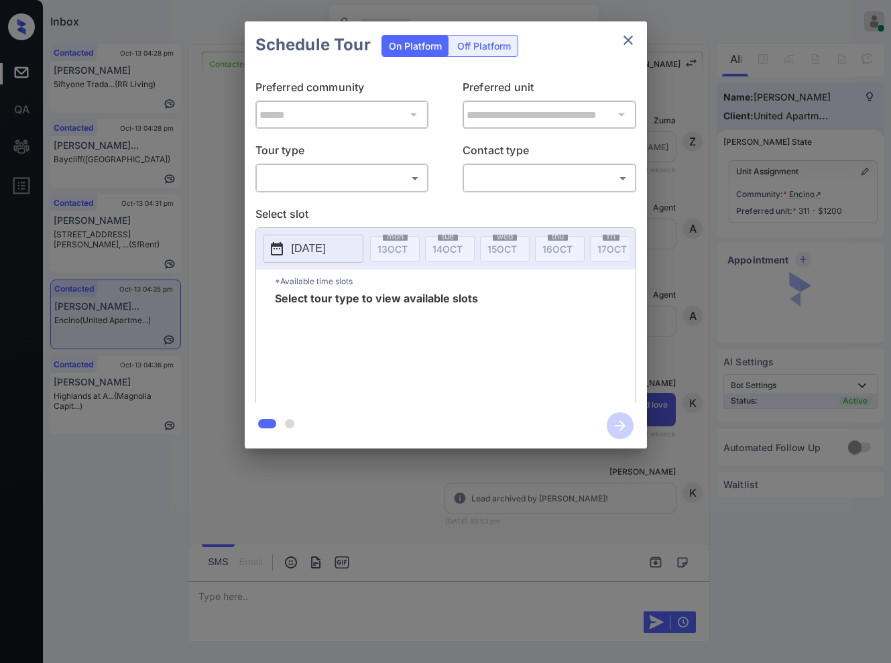
click at [326, 174] on body "Inbox [PERSON_NAME] Online Set yourself offline Set yourself on break Profile S…" at bounding box center [445, 331] width 891 height 663
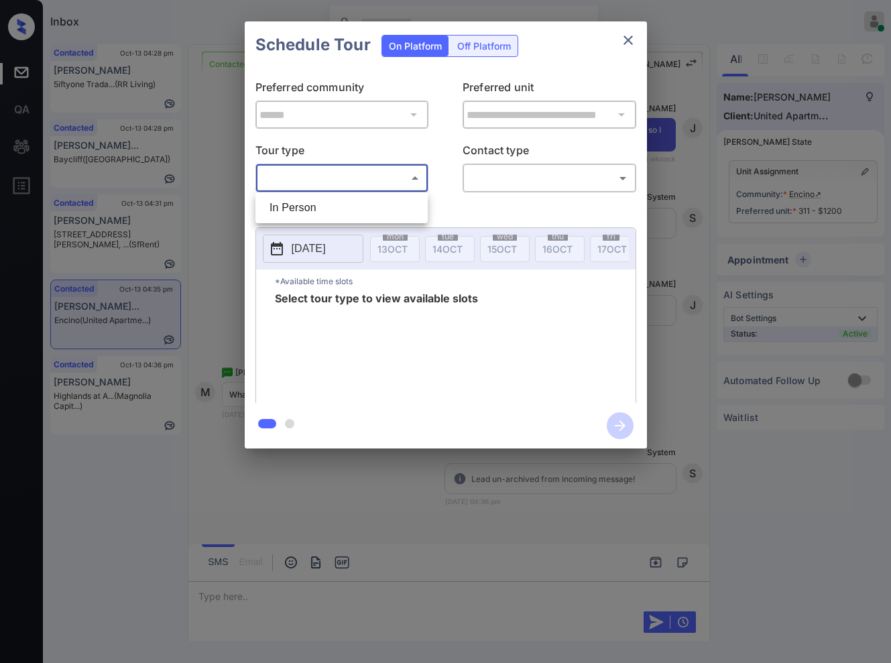
click at [326, 203] on li "In Person" at bounding box center [342, 208] width 166 height 24
type input "********"
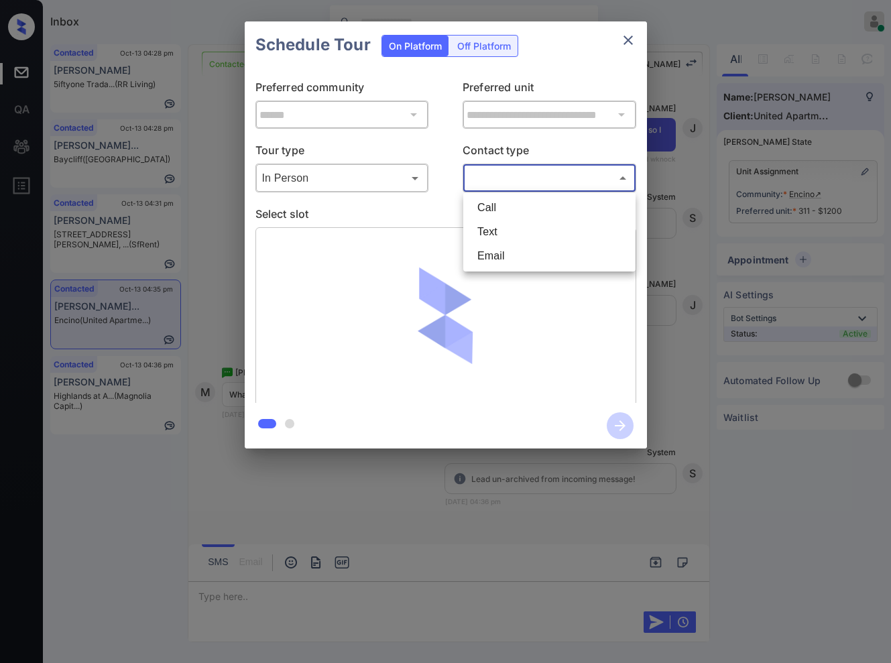
click at [515, 179] on body "Inbox [PERSON_NAME] Online Set yourself offline Set yourself on break Profile S…" at bounding box center [445, 331] width 891 height 663
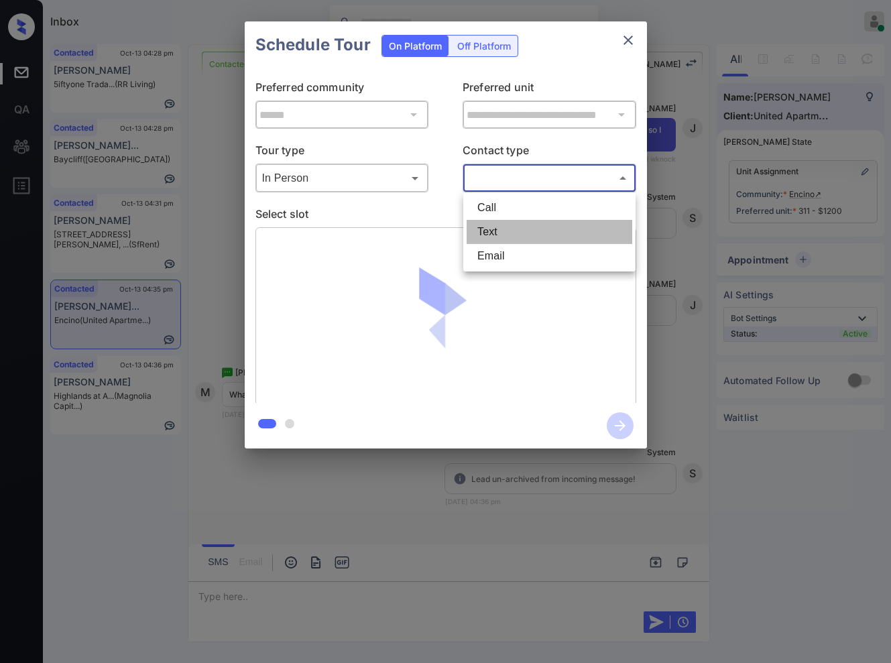
click at [520, 233] on li "Text" at bounding box center [549, 232] width 166 height 24
type input "****"
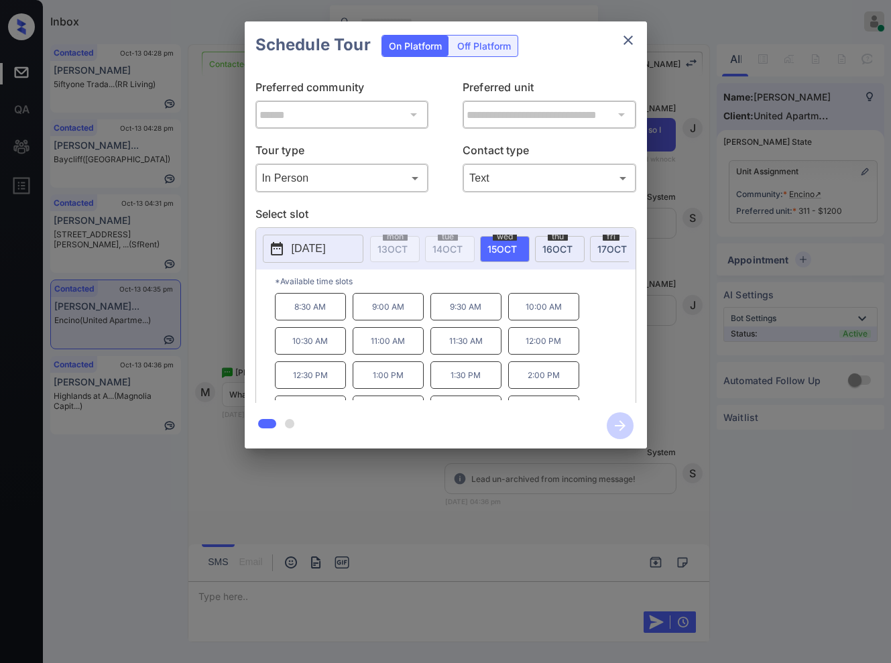
scroll to position [57, 0]
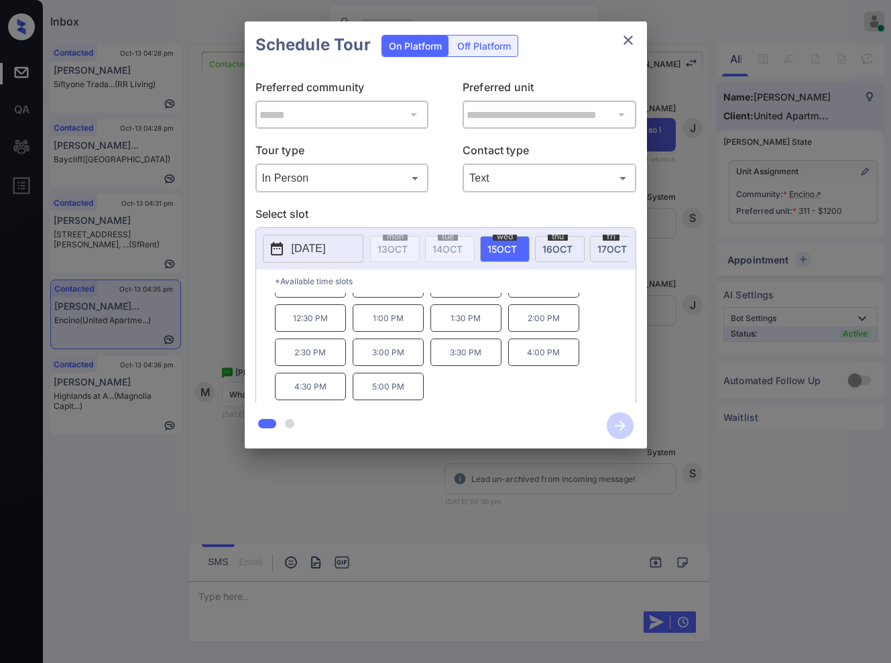
drag, startPoint x: 312, startPoint y: 402, endPoint x: 291, endPoint y: 401, distance: 20.8
click at [291, 401] on div "**********" at bounding box center [446, 234] width 402 height 427
drag, startPoint x: 291, startPoint y: 401, endPoint x: 306, endPoint y: 399, distance: 15.0
click at [332, 400] on p "4:30 PM" at bounding box center [310, 386] width 71 height 27
copy p "4:30 PM"
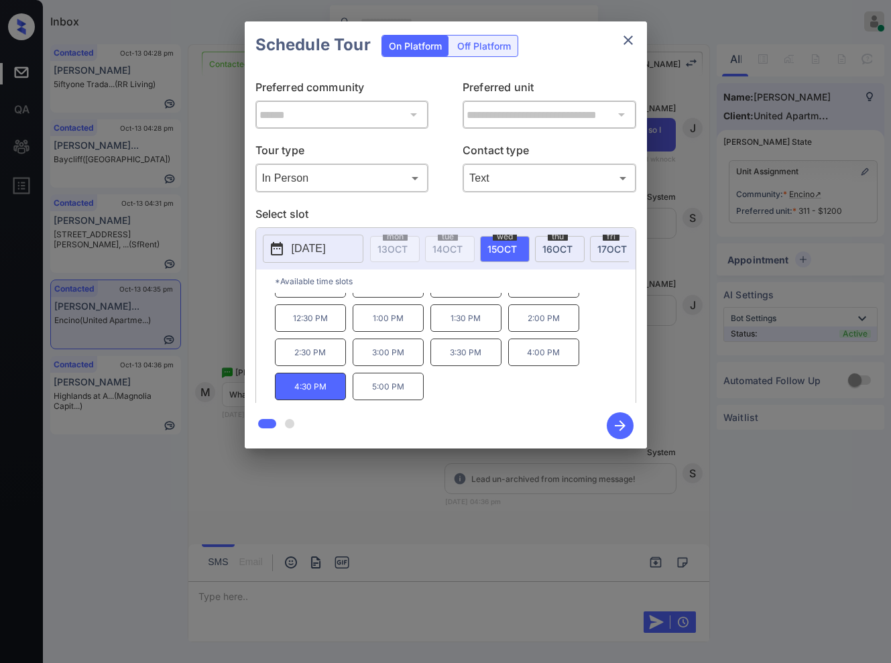
click at [319, 488] on div at bounding box center [445, 331] width 891 height 663
